Goal: Check status: Check status

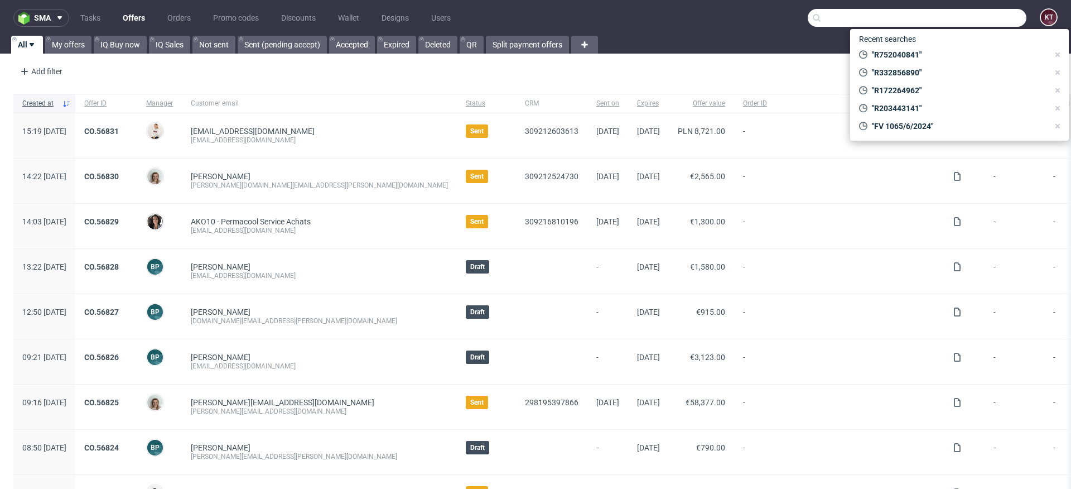
click at [961, 20] on input "text" at bounding box center [917, 18] width 219 height 18
paste input "R117985432"
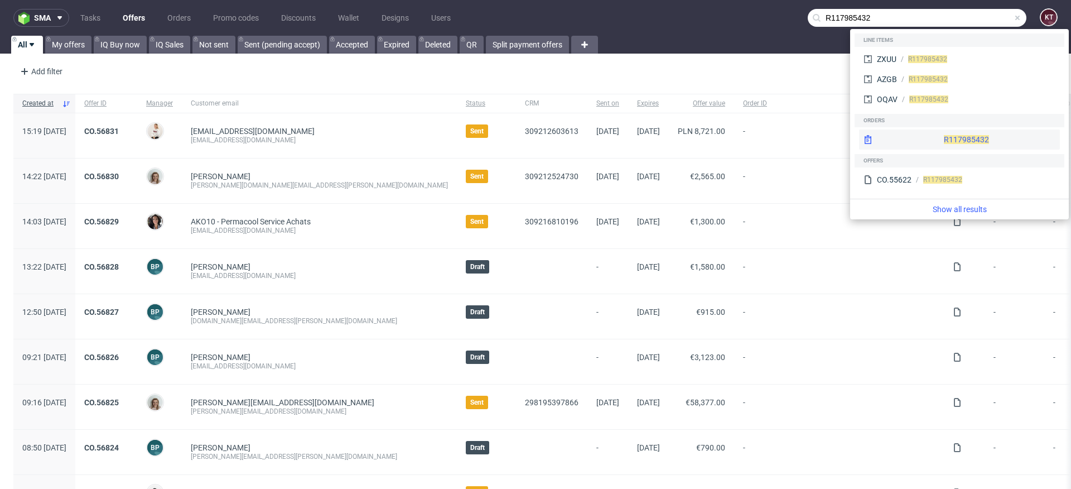
type input "R117985432"
click at [937, 139] on div "R117985432" at bounding box center [959, 139] width 201 height 20
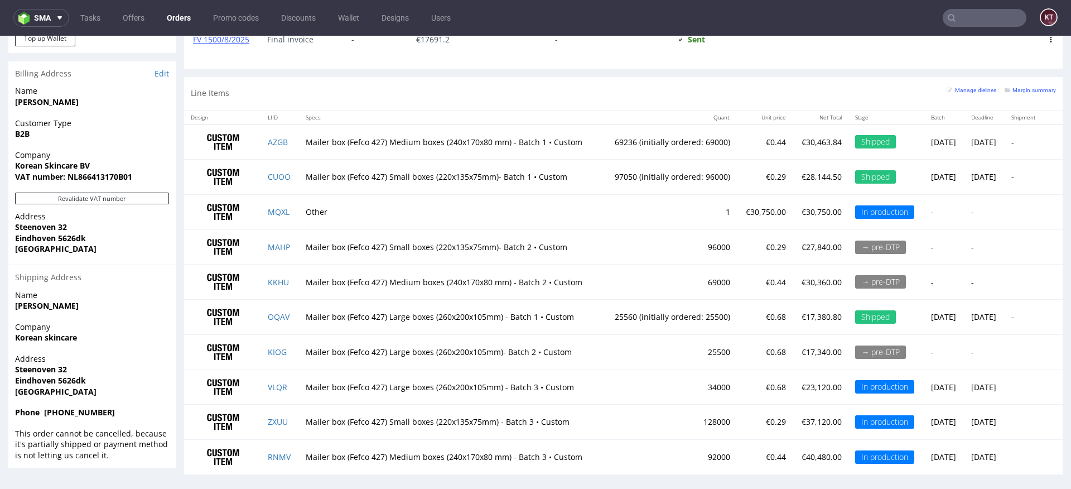
scroll to position [746, 0]
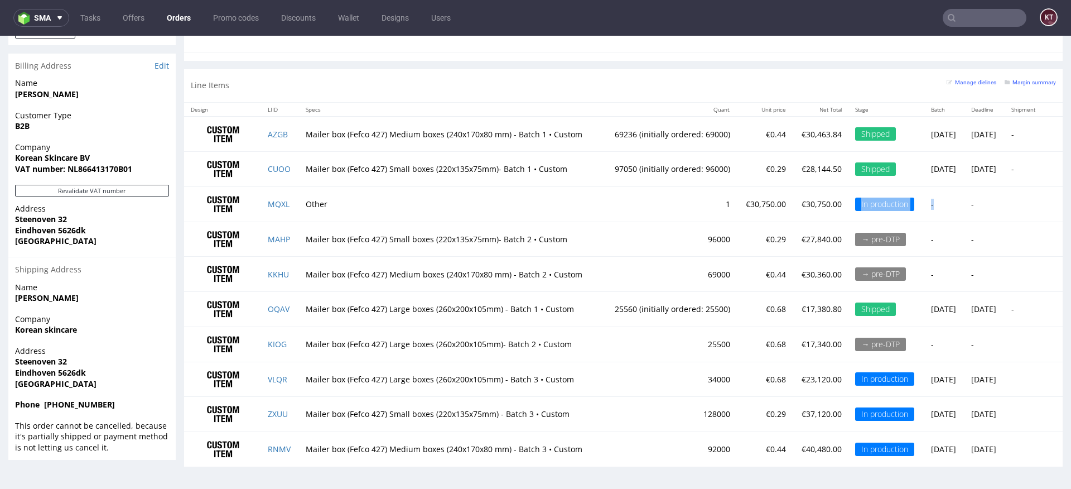
drag, startPoint x: 824, startPoint y: 202, endPoint x: 919, endPoint y: 201, distance: 94.3
click at [919, 202] on tr "MQXL Other 1 €30,750.00 €30,750.00 In production - -" at bounding box center [623, 204] width 878 height 35
drag, startPoint x: 760, startPoint y: 384, endPoint x: 898, endPoint y: 384, distance: 137.8
click at [892, 384] on tr "VLQR Mailer box (Fefco 427) Large boxes (260x200x105mm) - Batch 3 • Custom 3400…" at bounding box center [623, 378] width 878 height 35
click at [792, 422] on td "€37,120.00" at bounding box center [820, 414] width 56 height 35
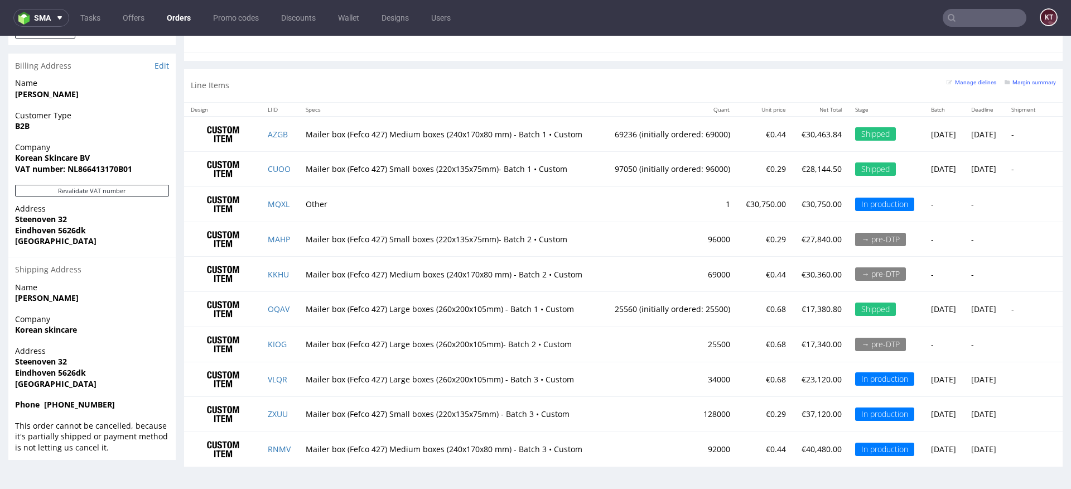
click at [792, 437] on td "€40,480.00" at bounding box center [820, 449] width 56 height 35
click at [968, 408] on td "Tue 30 Sep" at bounding box center [984, 414] width 40 height 35
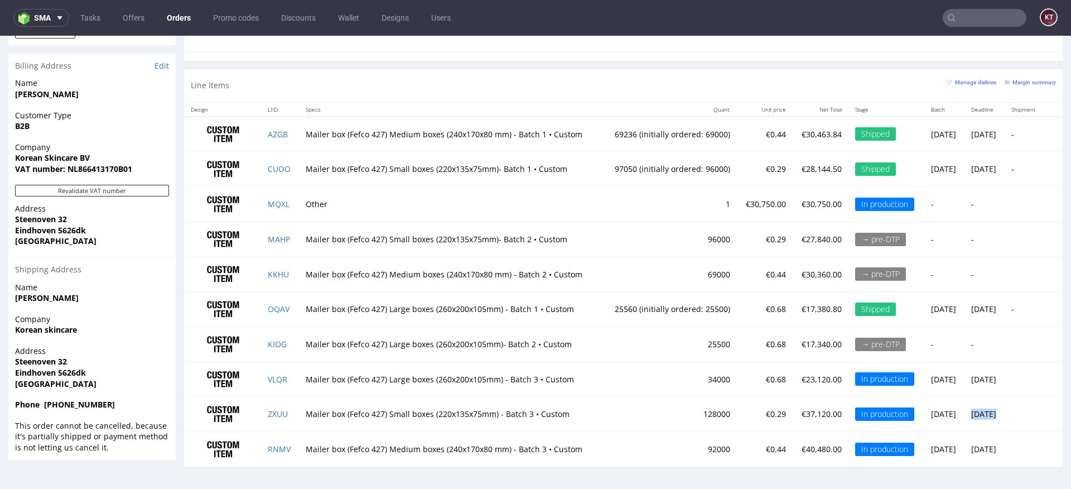
click at [988, 415] on td "Tue 30 Sep" at bounding box center [984, 414] width 40 height 35
click at [964, 409] on td "Tue 30 Sep" at bounding box center [984, 414] width 40 height 35
drag, startPoint x: 689, startPoint y: 380, endPoint x: 926, endPoint y: 458, distance: 249.7
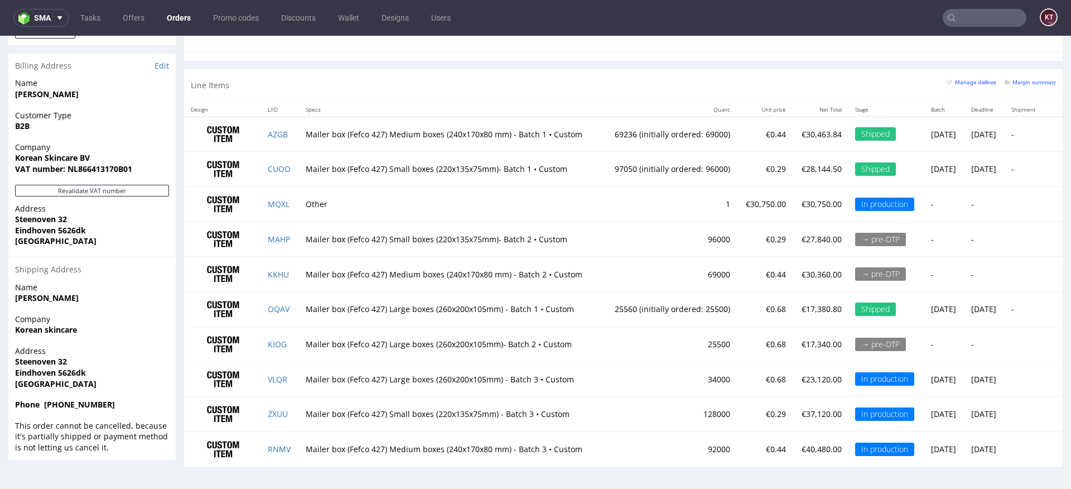
click at [926, 458] on tbody "AZGB Mailer box (Fefco 427) Medium boxes (240x170x80 mm) - Batch 1 • Custom 692…" at bounding box center [623, 292] width 878 height 350
click at [964, 441] on td "Tue 30 Sep" at bounding box center [984, 449] width 40 height 35
click at [855, 201] on div "In production" at bounding box center [884, 203] width 59 height 13
drag, startPoint x: 821, startPoint y: 209, endPoint x: 905, endPoint y: 207, distance: 83.1
click at [905, 208] on tr "MQXL Other 1 €30,750.00 €30,750.00 In production - -" at bounding box center [623, 204] width 878 height 35
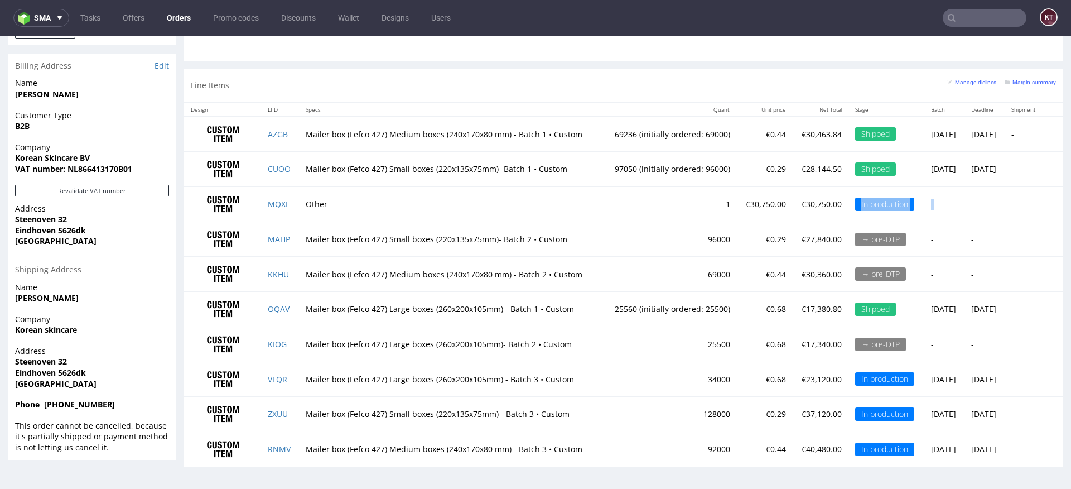
click at [684, 200] on td "1" at bounding box center [669, 204] width 134 height 35
click at [328, 205] on td "Other" at bounding box center [450, 204] width 303 height 35
click at [307, 204] on td "Other" at bounding box center [450, 204] width 303 height 35
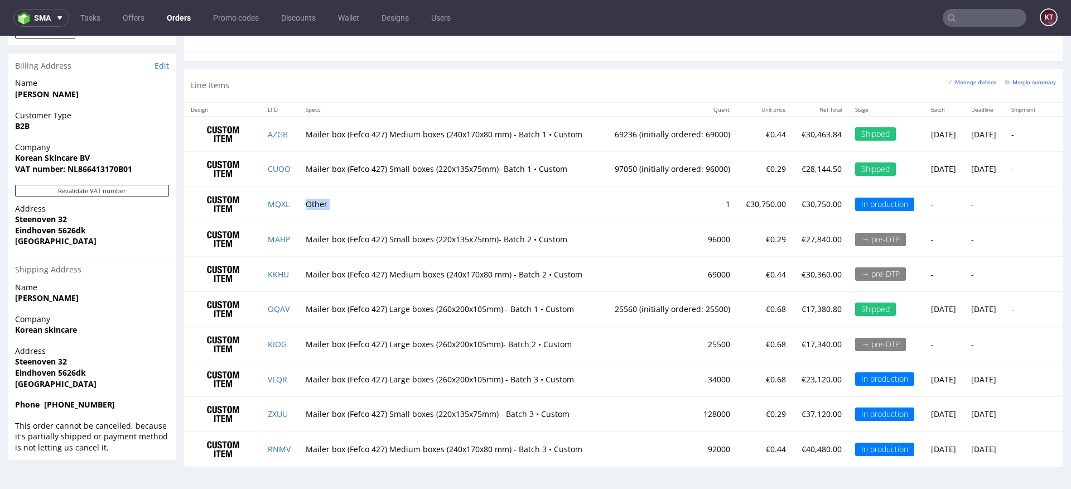
click at [964, 199] on td "-" at bounding box center [984, 204] width 40 height 35
click at [993, 204] on td "-" at bounding box center [984, 204] width 40 height 35
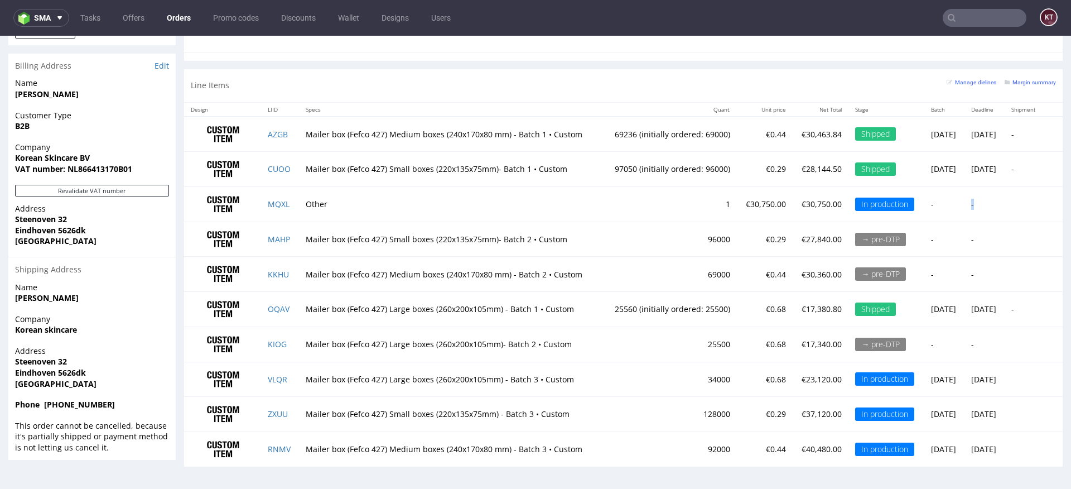
drag, startPoint x: 815, startPoint y: 371, endPoint x: 904, endPoint y: 455, distance: 122.3
click at [904, 455] on tbody "AZGB Mailer box (Fefco 427) Medium boxes (240x170x80 mm) - Batch 1 • Custom 692…" at bounding box center [623, 292] width 878 height 350
click at [983, 444] on td "Tue 30 Sep" at bounding box center [984, 449] width 40 height 35
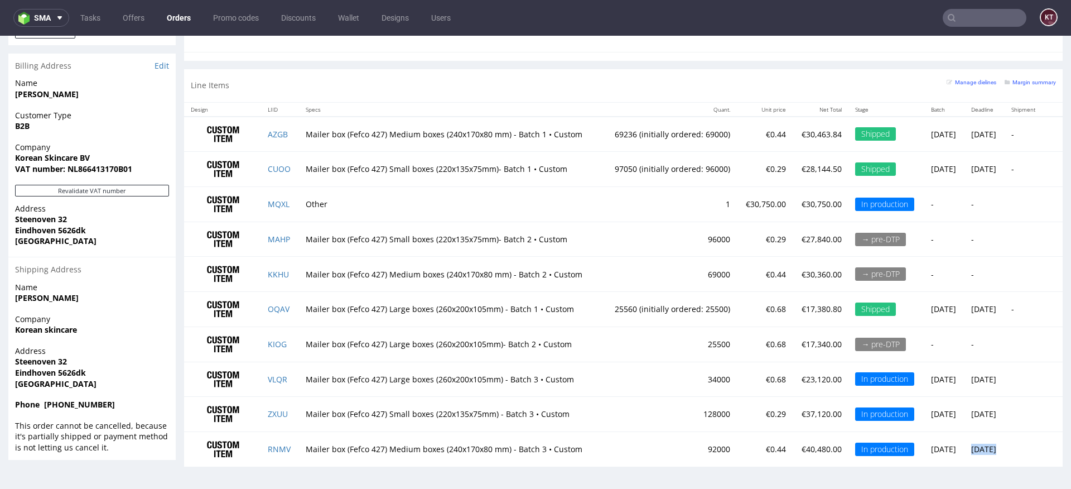
scroll to position [3, 0]
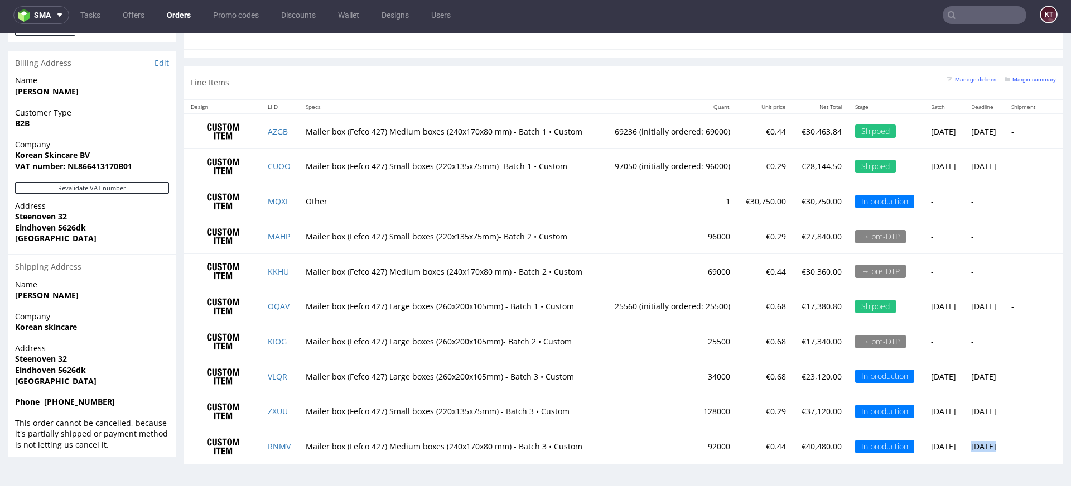
click at [605, 400] on td "128000" at bounding box center [669, 411] width 134 height 35
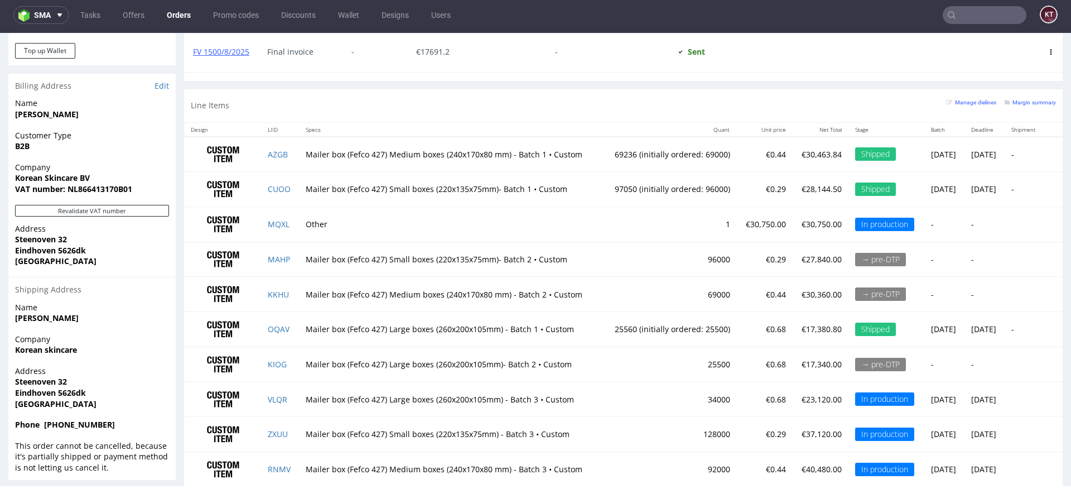
scroll to position [746, 0]
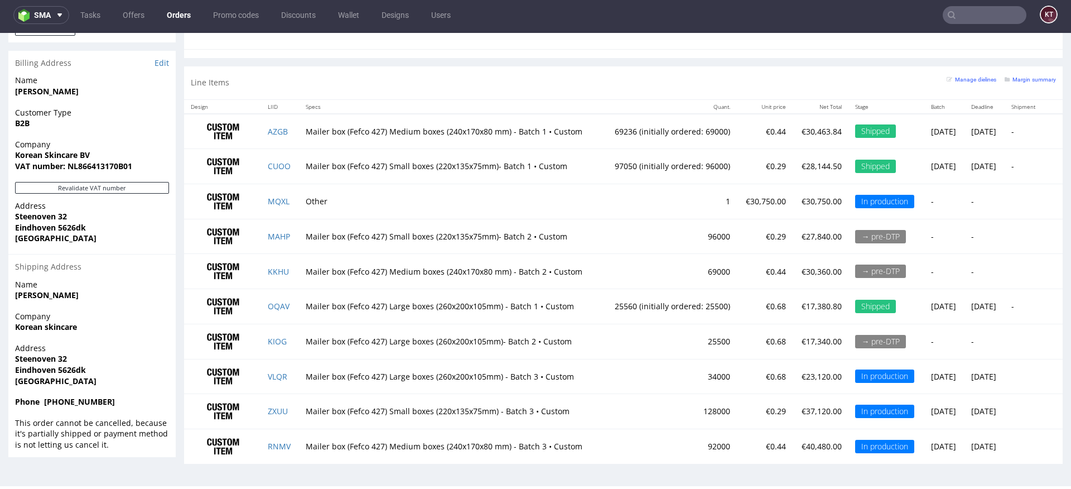
click at [853, 400] on td "In production" at bounding box center [886, 411] width 76 height 35
click at [737, 405] on td "€0.29" at bounding box center [765, 411] width 56 height 35
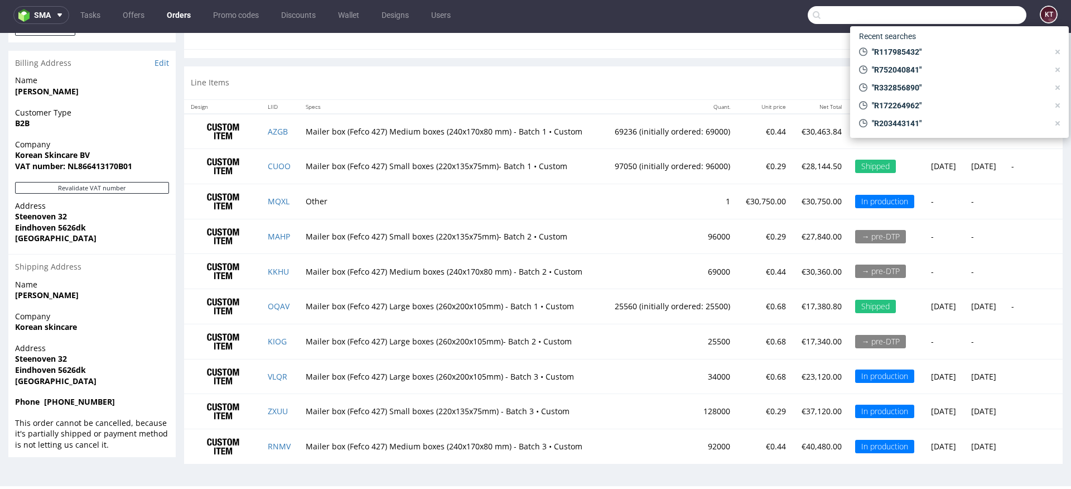
click at [977, 8] on input "text" at bounding box center [917, 15] width 219 height 18
paste input "R638329383"
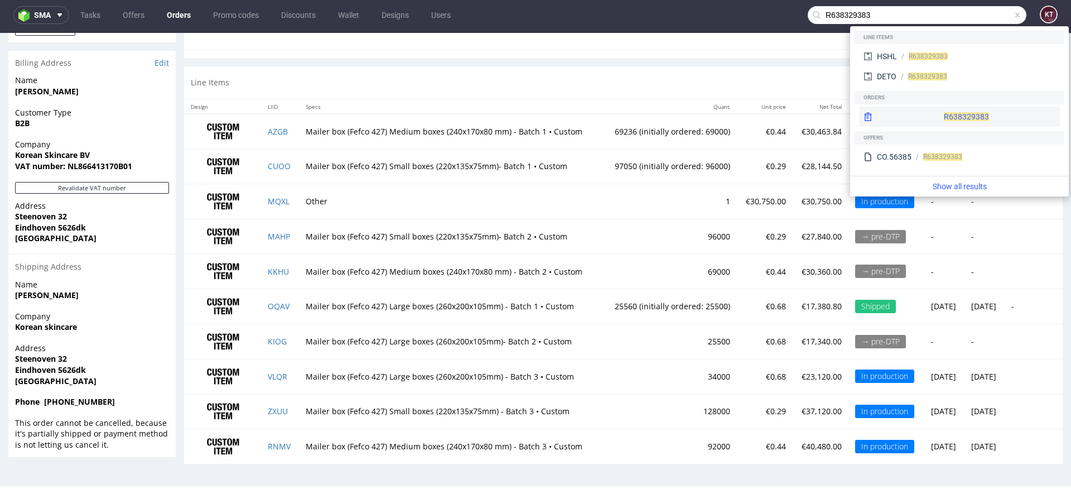
type input "R638329383"
click at [929, 111] on div "R638329383" at bounding box center [959, 117] width 201 height 20
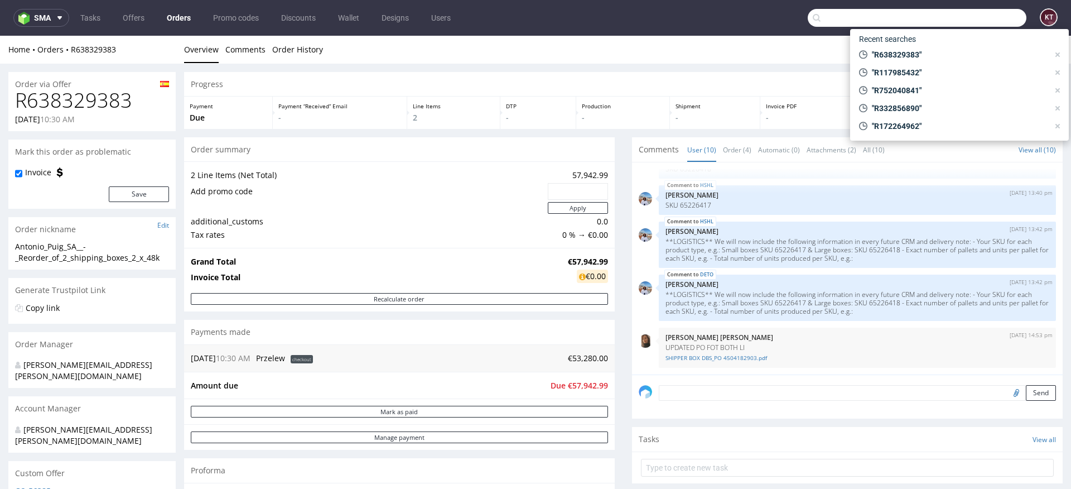
click at [965, 18] on input "text" at bounding box center [917, 18] width 219 height 18
paste input "R090244627"
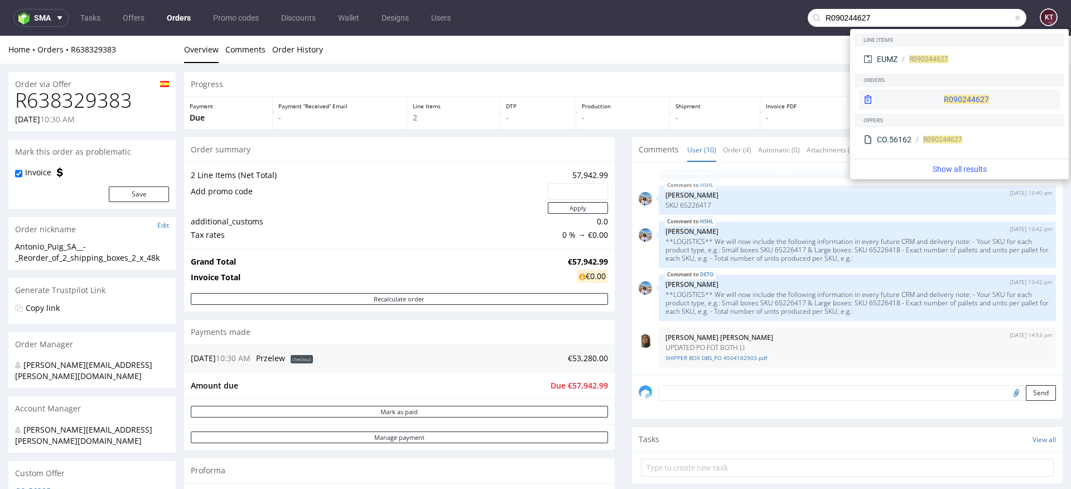
type input "R090244627"
click at [944, 101] on span "R090244627" at bounding box center [966, 99] width 45 height 9
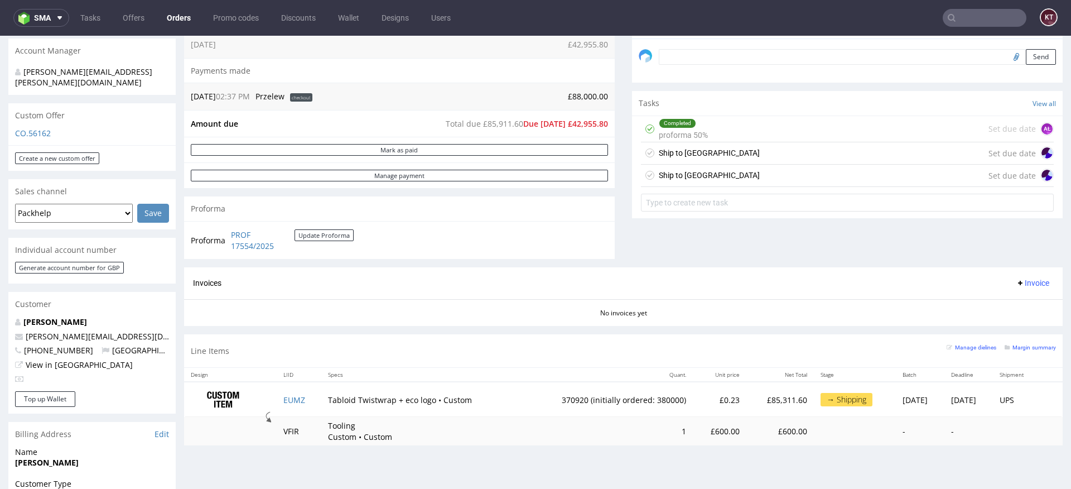
scroll to position [336, 0]
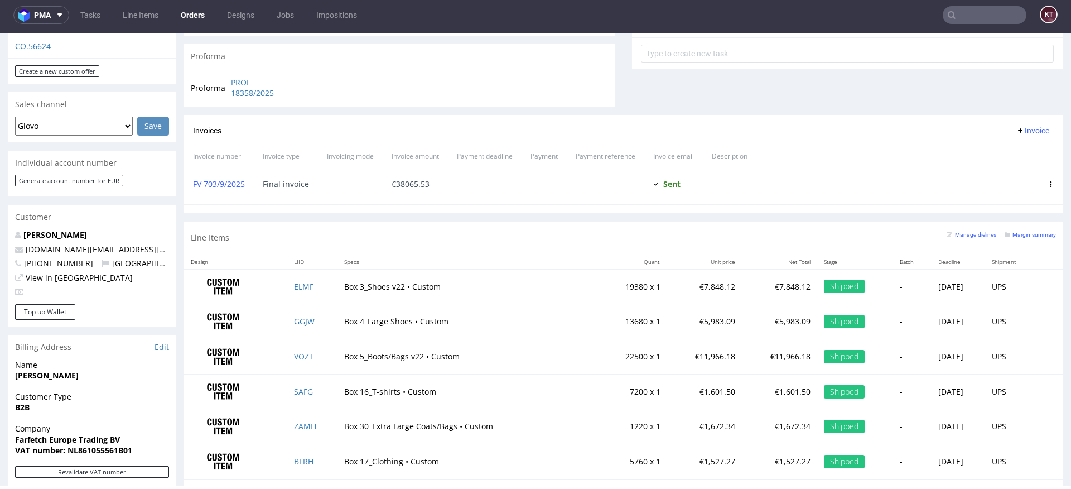
scroll to position [122, 0]
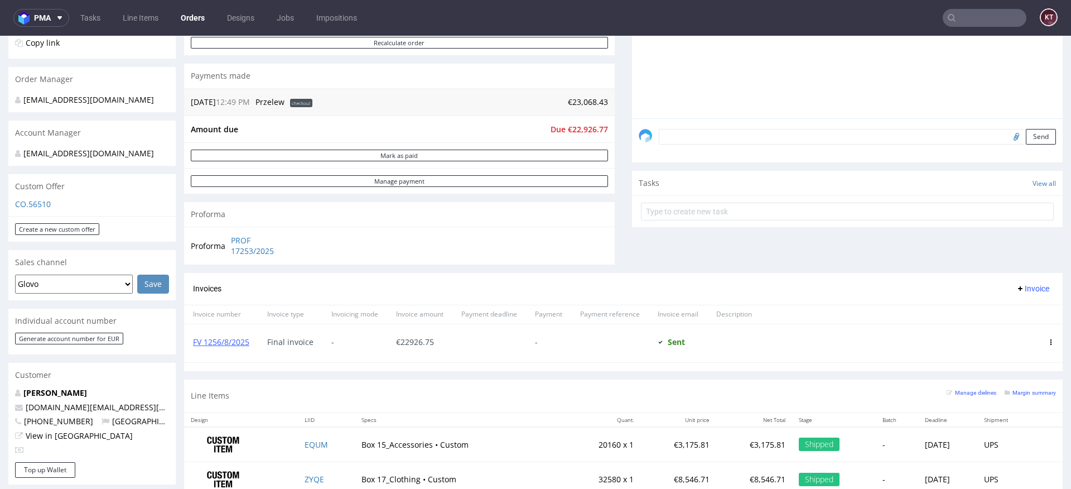
scroll to position [288, 0]
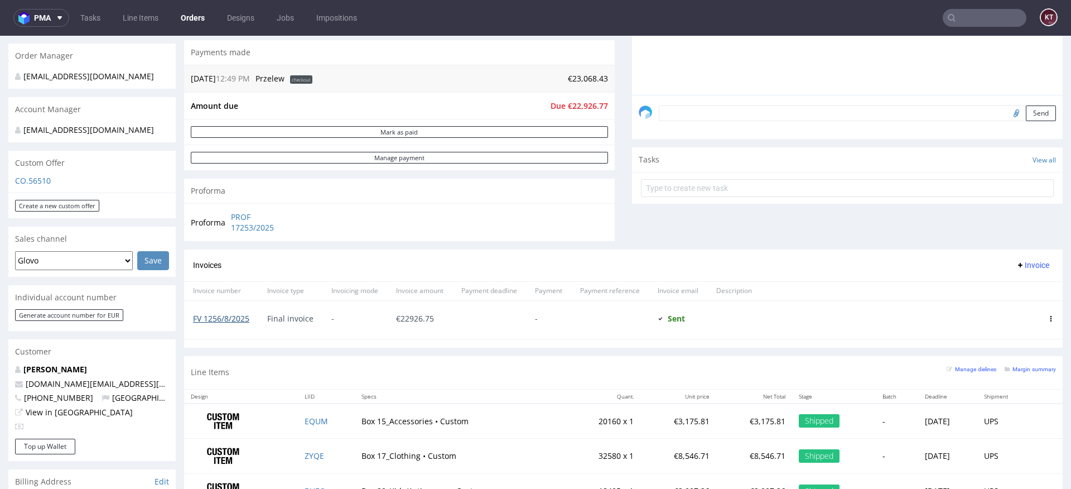
click at [238, 317] on link "FV 1256/8/2025" at bounding box center [221, 318] width 56 height 11
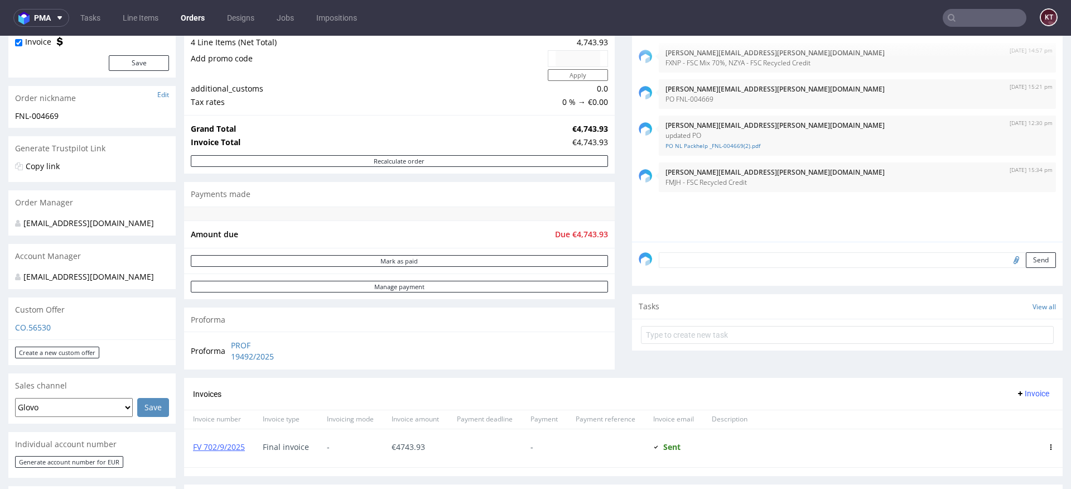
scroll to position [182, 0]
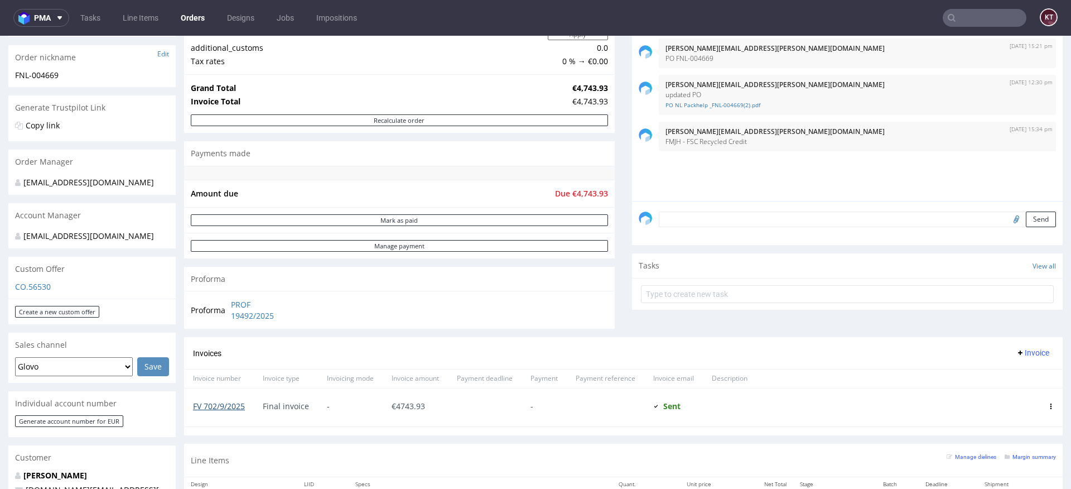
click at [227, 405] on link "FV 702/9/2025" at bounding box center [219, 405] width 52 height 11
